Goal: Task Accomplishment & Management: Use online tool/utility

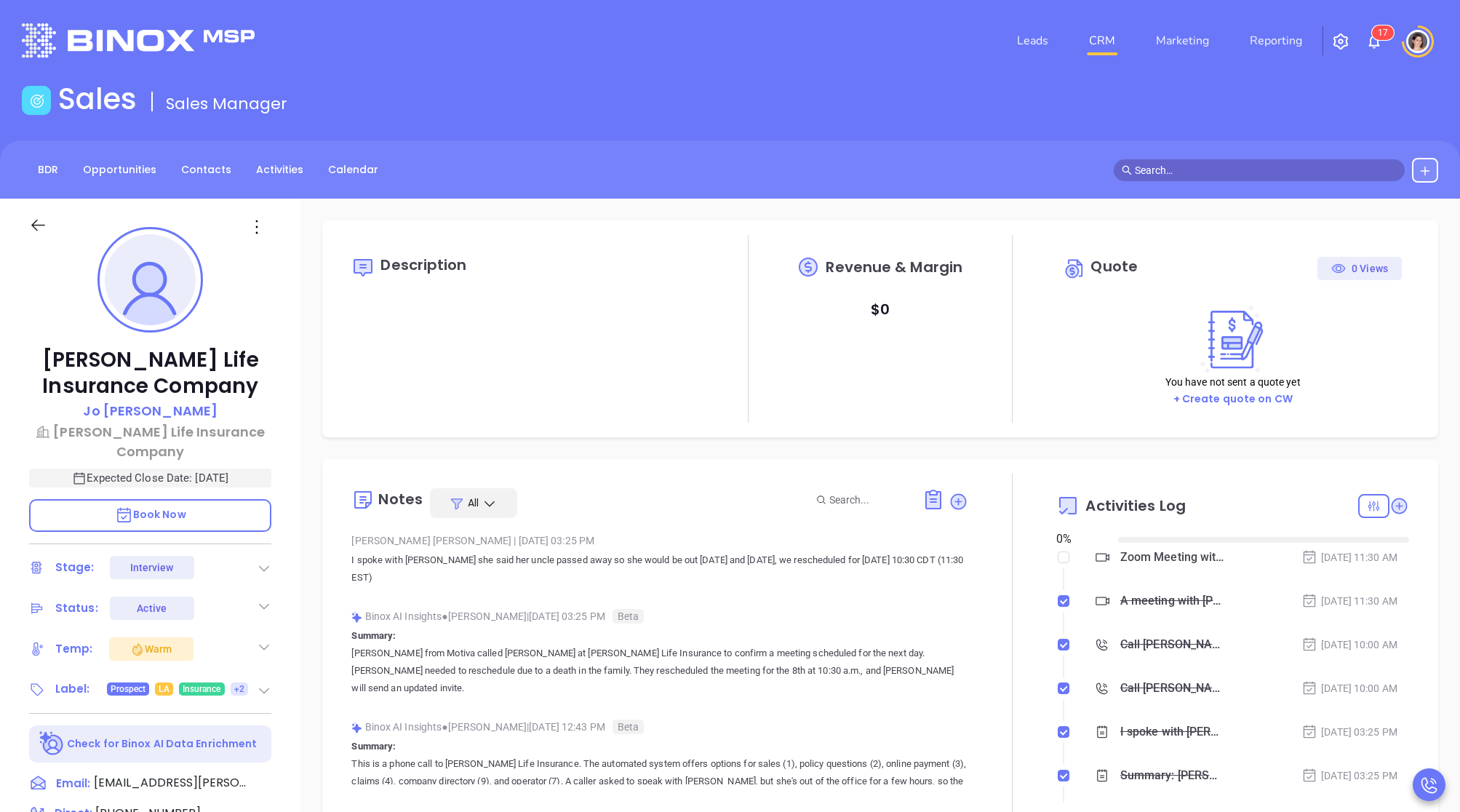
type input "[DATE]"
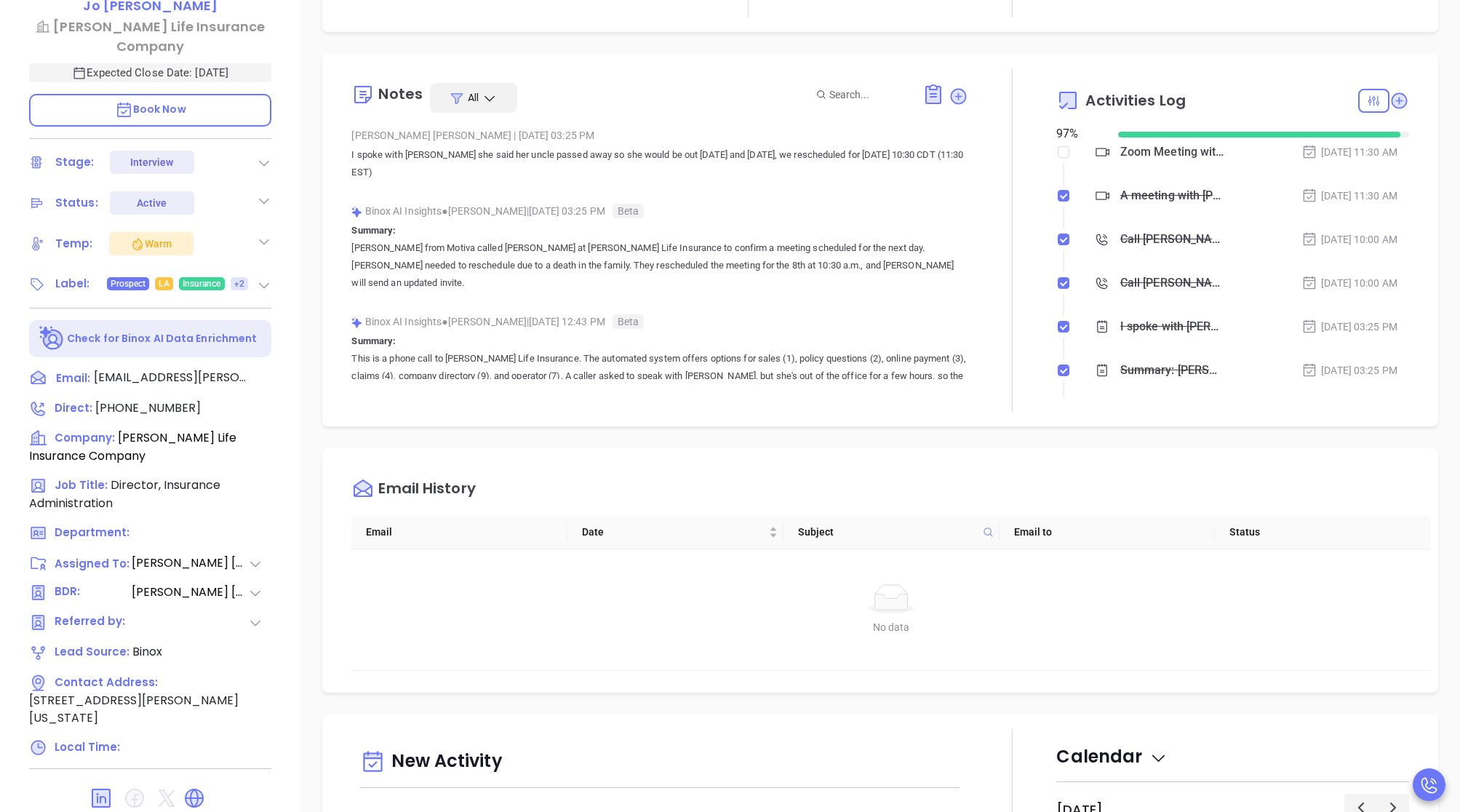
type input "[PERSON_NAME]"
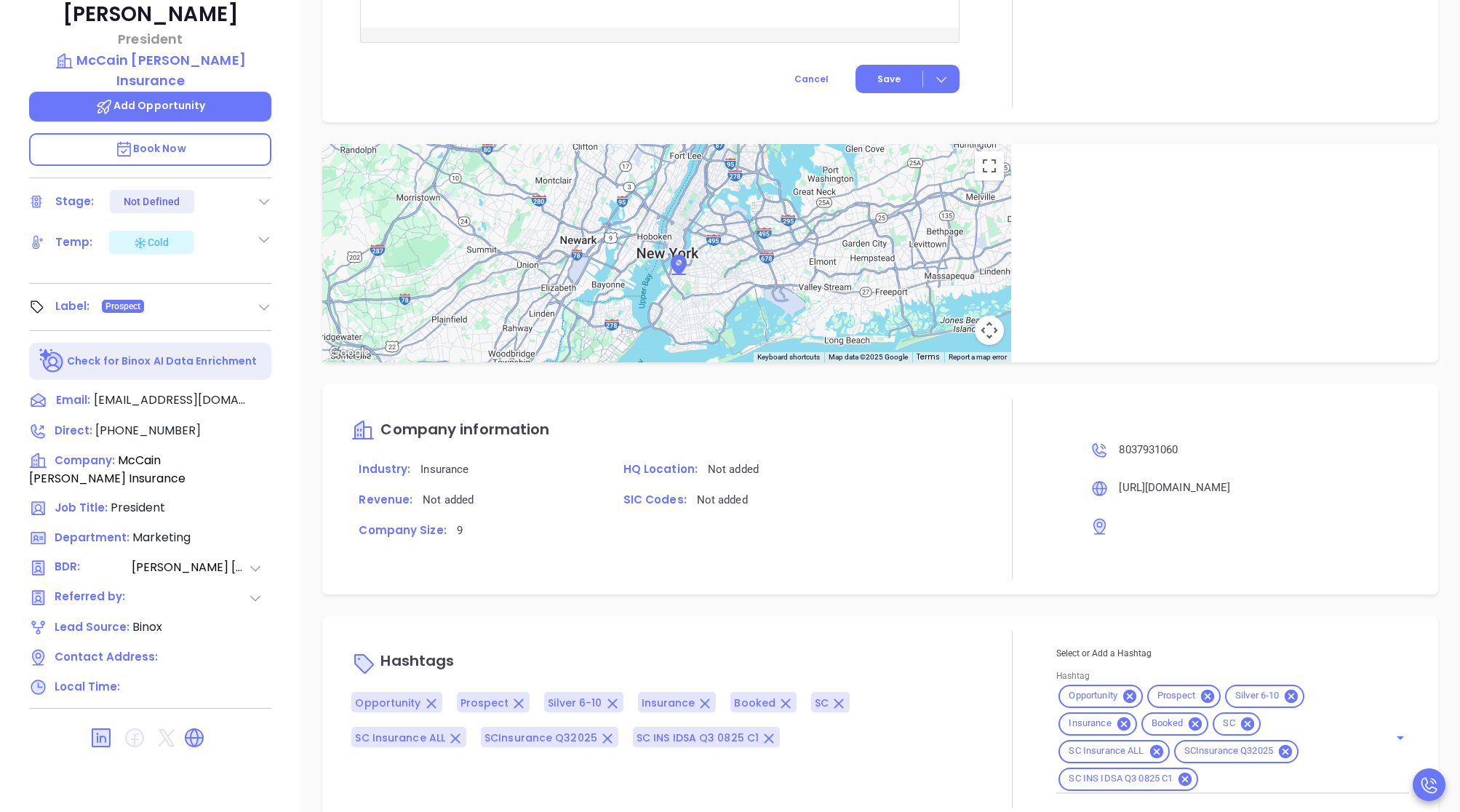
scroll to position [374, 0]
type input "[PERSON_NAME]"
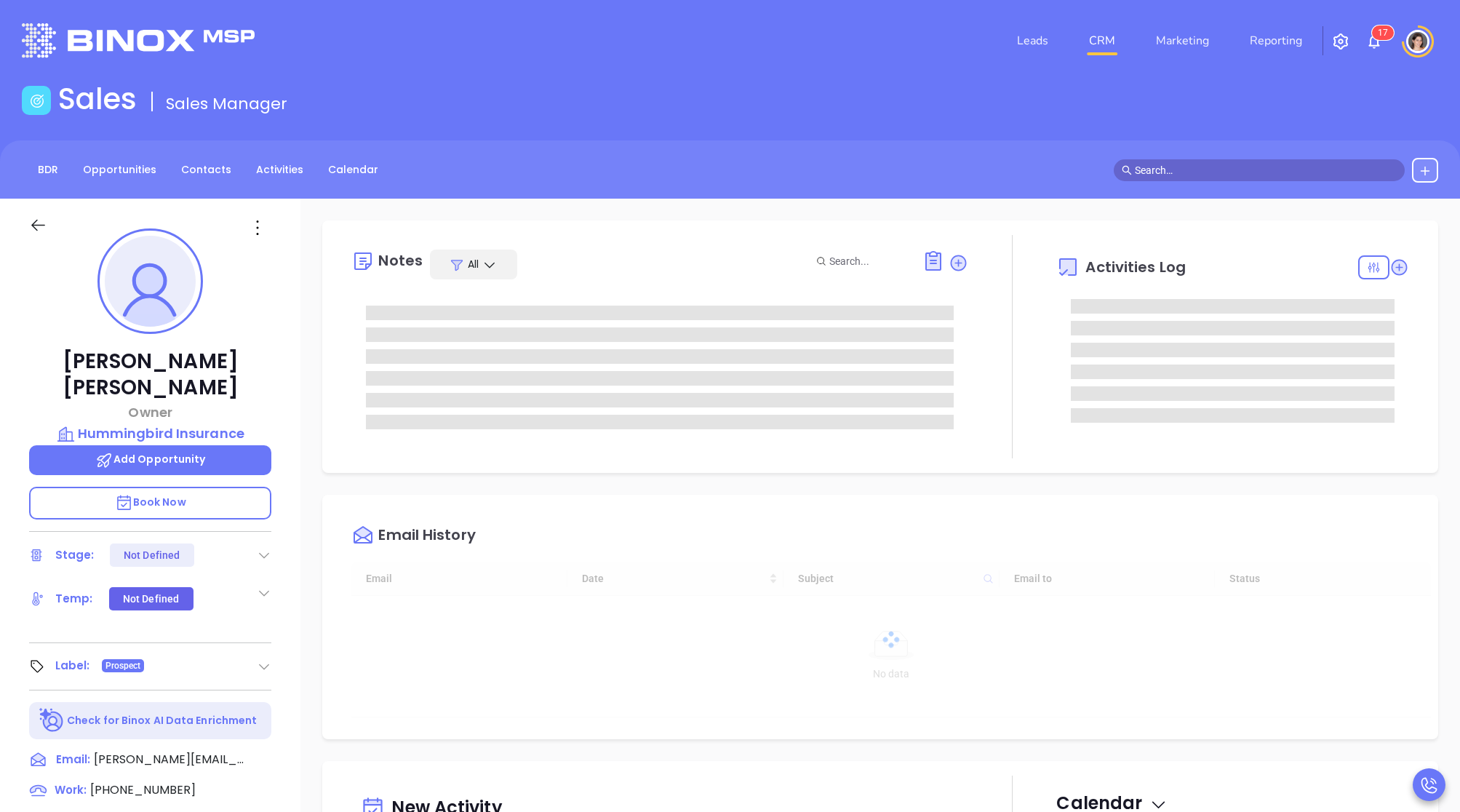
type input "[DATE]"
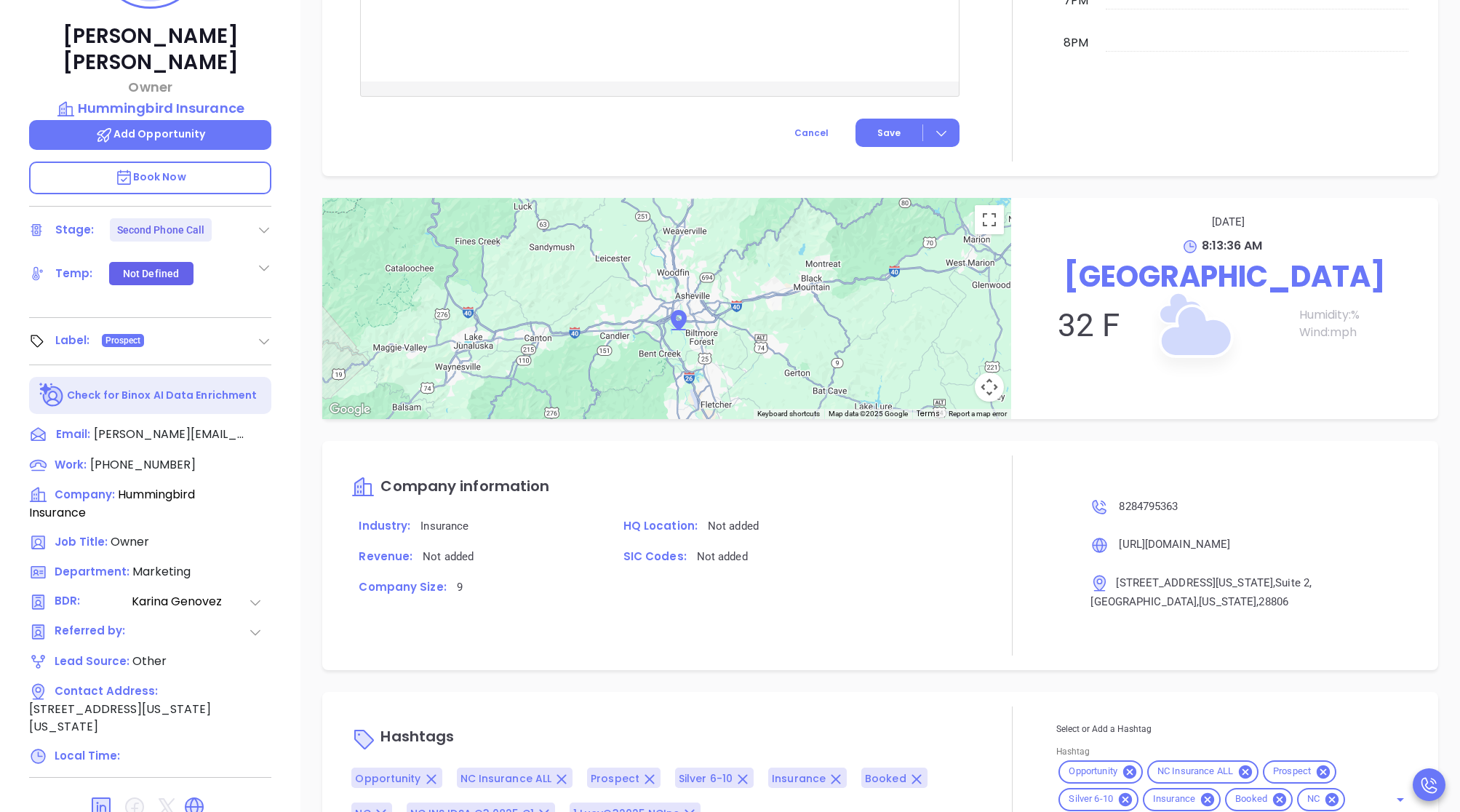
scroll to position [358, 0]
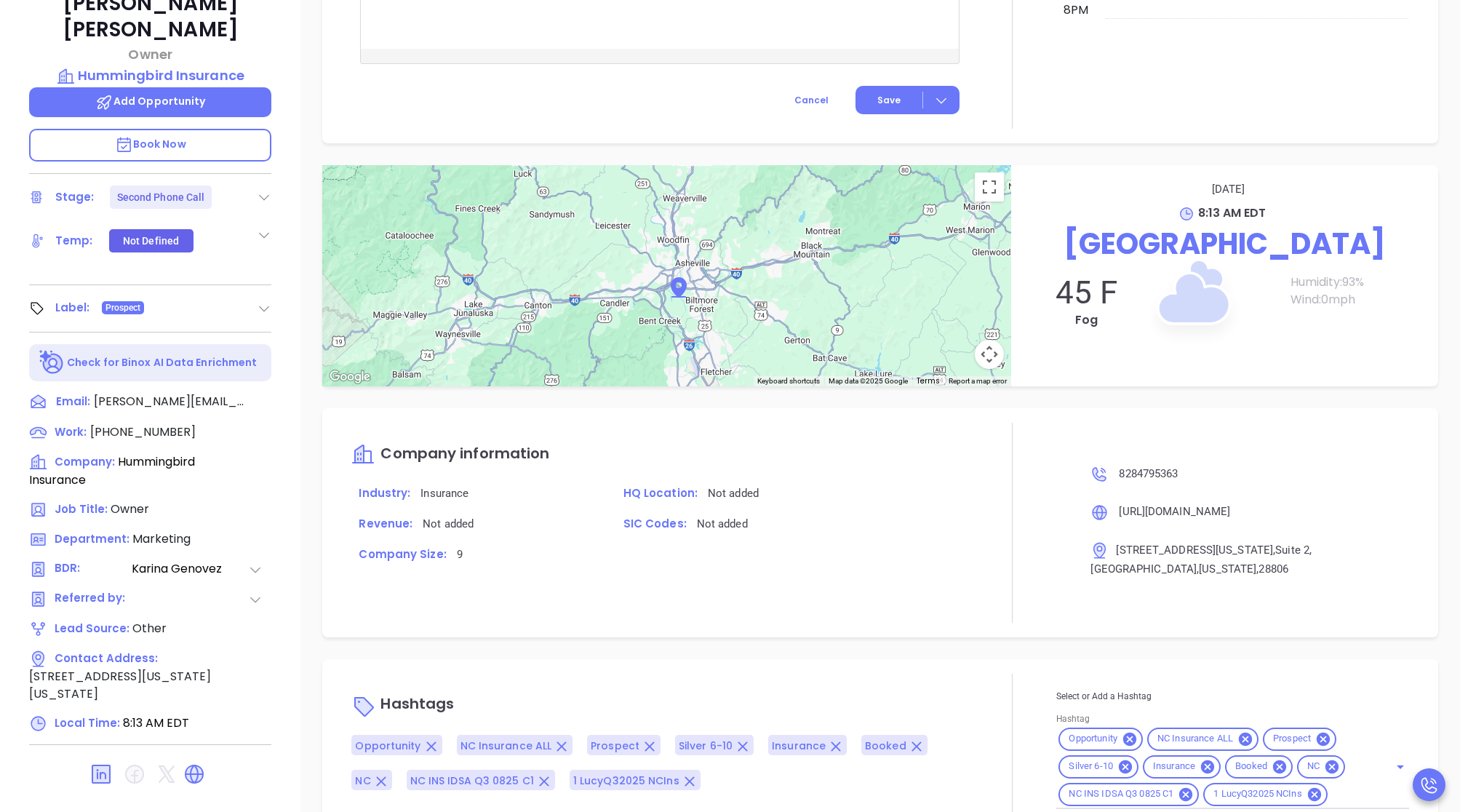
type input "[PERSON_NAME]"
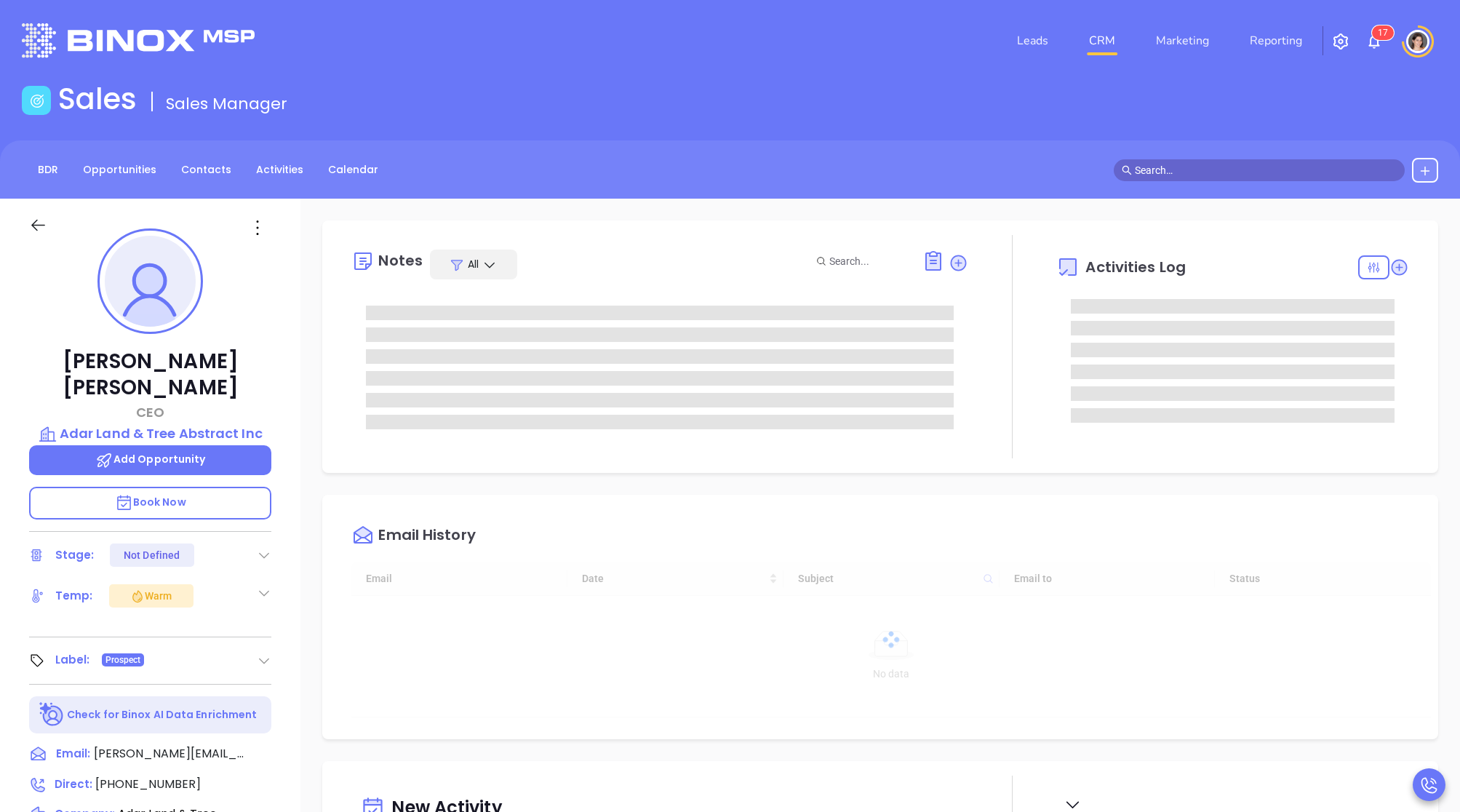
type input "[DATE]"
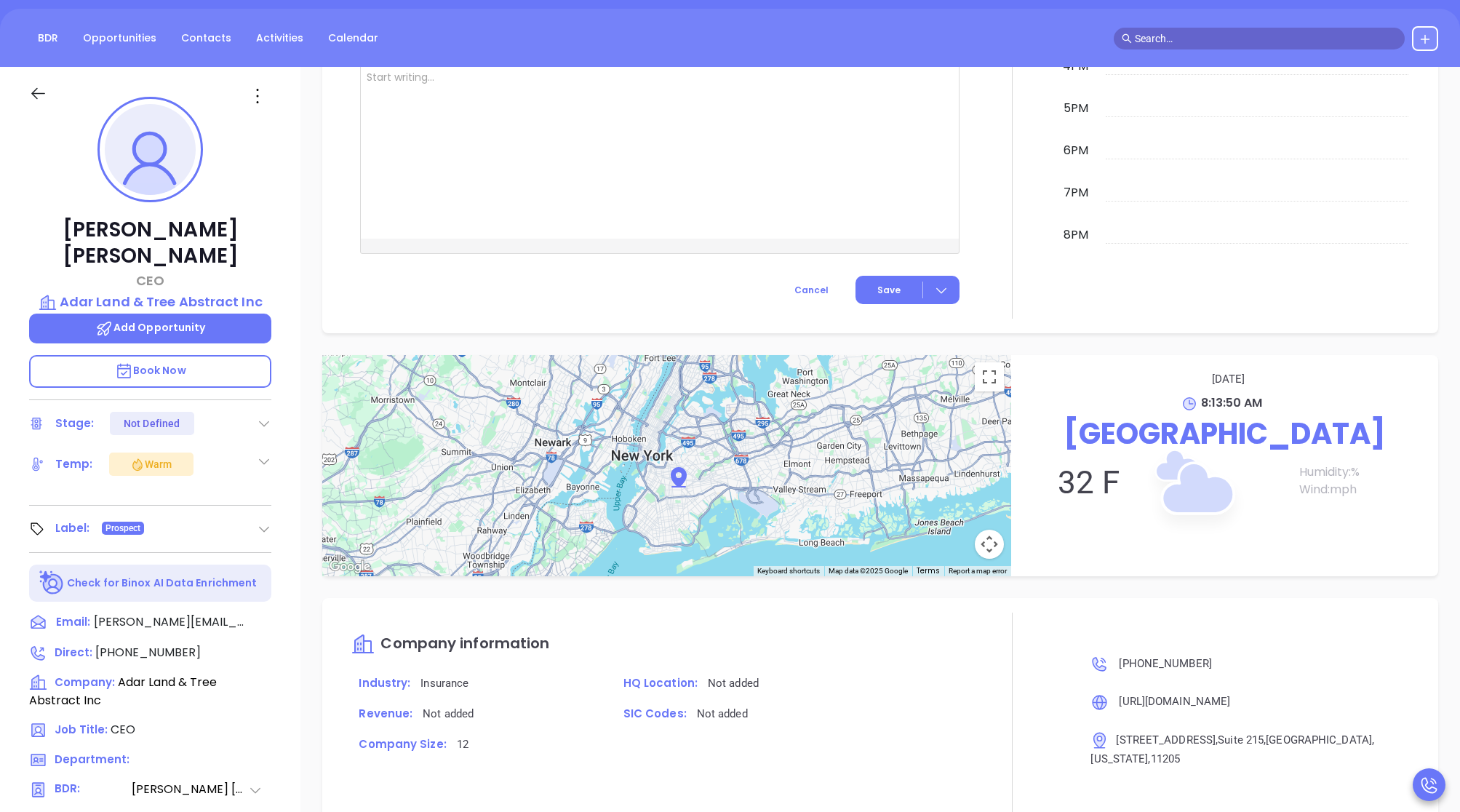
scroll to position [405, 0]
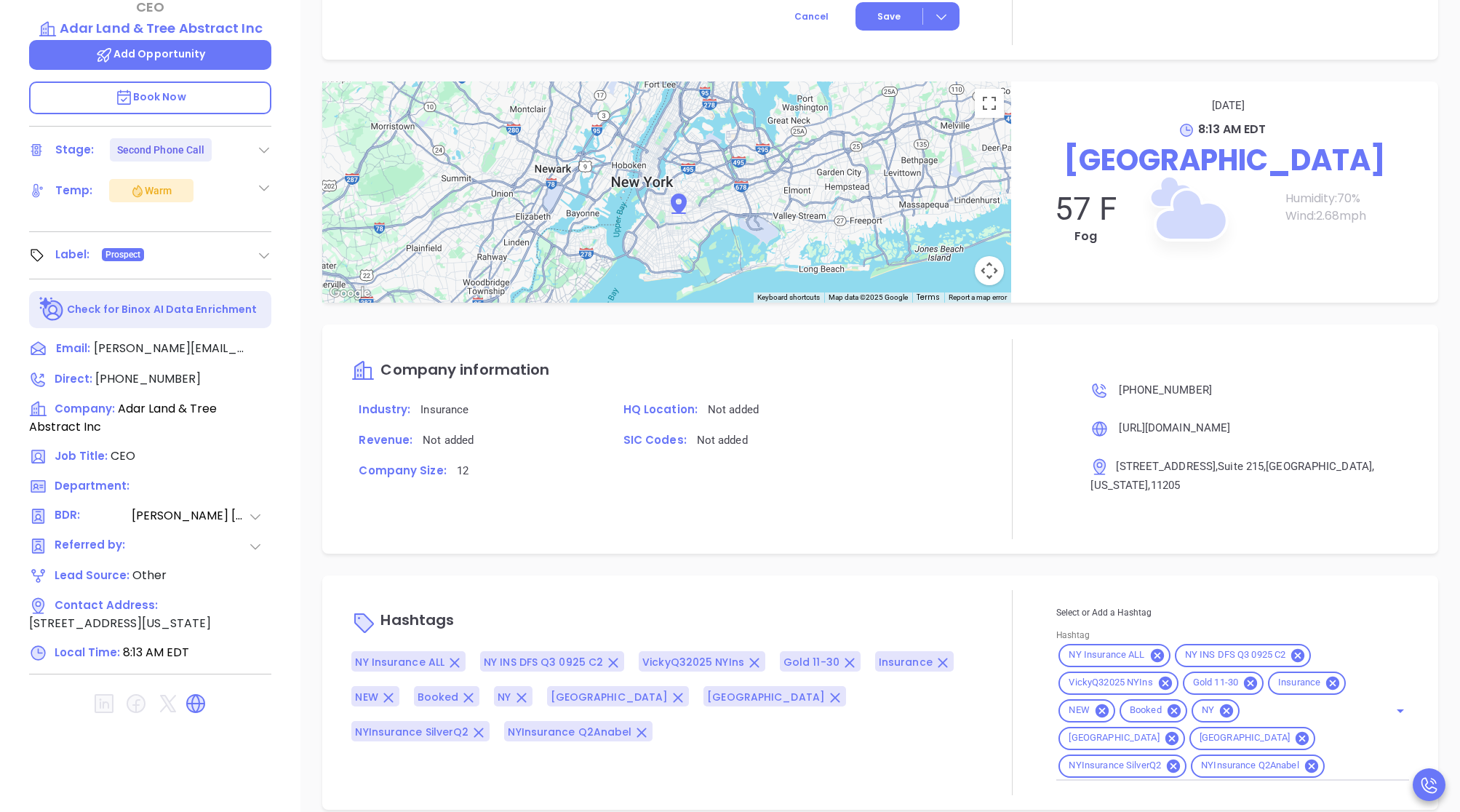
type input "[PERSON_NAME]"
